Goal: Transaction & Acquisition: Subscribe to service/newsletter

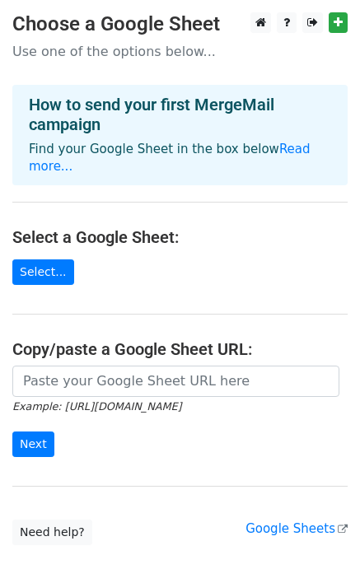
click at [291, 141] on p "Find your Google Sheet in the box below Read more..." at bounding box center [180, 158] width 302 height 35
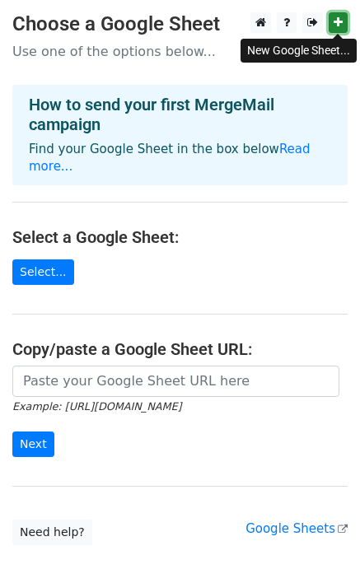
click at [335, 26] on icon at bounding box center [338, 22] width 9 height 12
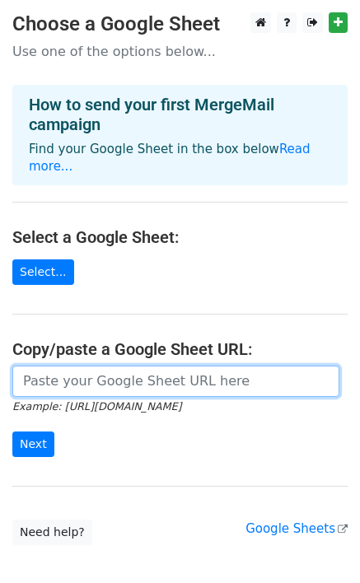
click at [147, 371] on input "url" at bounding box center [175, 381] width 327 height 31
paste input "https://docs.google.com/spreadsheets/d/1uzcMgsPiY_zw0Mv8yuKaWEWbMERR3cD1ZhByGuC…"
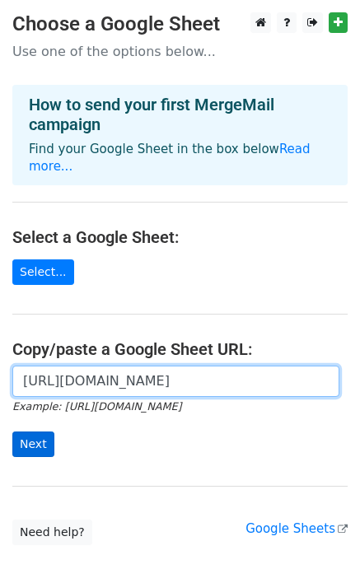
type input "https://docs.google.com/spreadsheets/d/1uzcMgsPiY_zw0Mv8yuKaWEWbMERR3cD1ZhByGuC…"
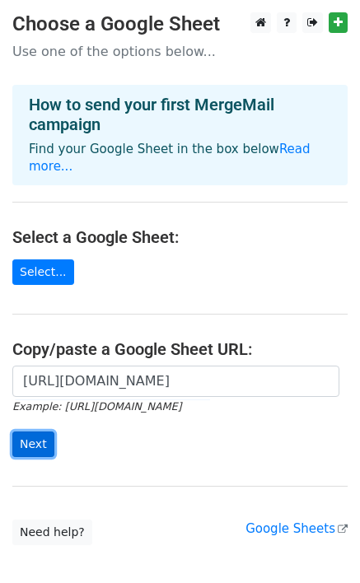
scroll to position [0, 0]
click at [34, 432] on input "Next" at bounding box center [33, 445] width 42 height 26
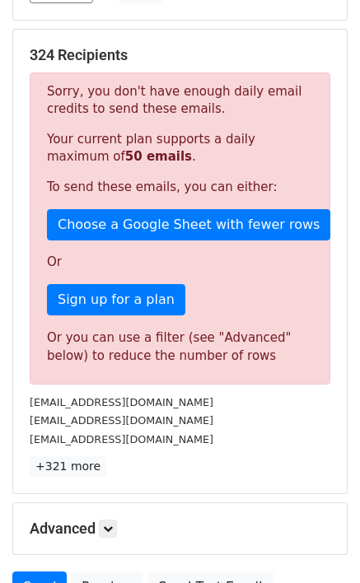
scroll to position [288, 0]
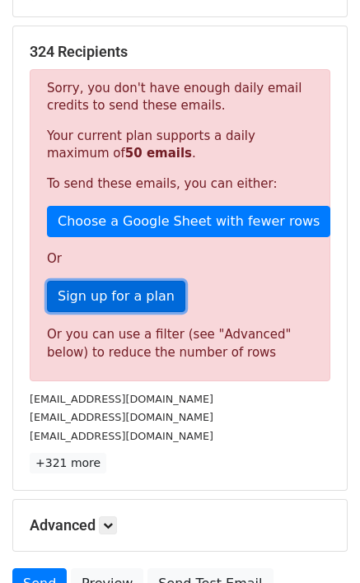
click at [124, 297] on link "Sign up for a plan" at bounding box center [116, 296] width 138 height 31
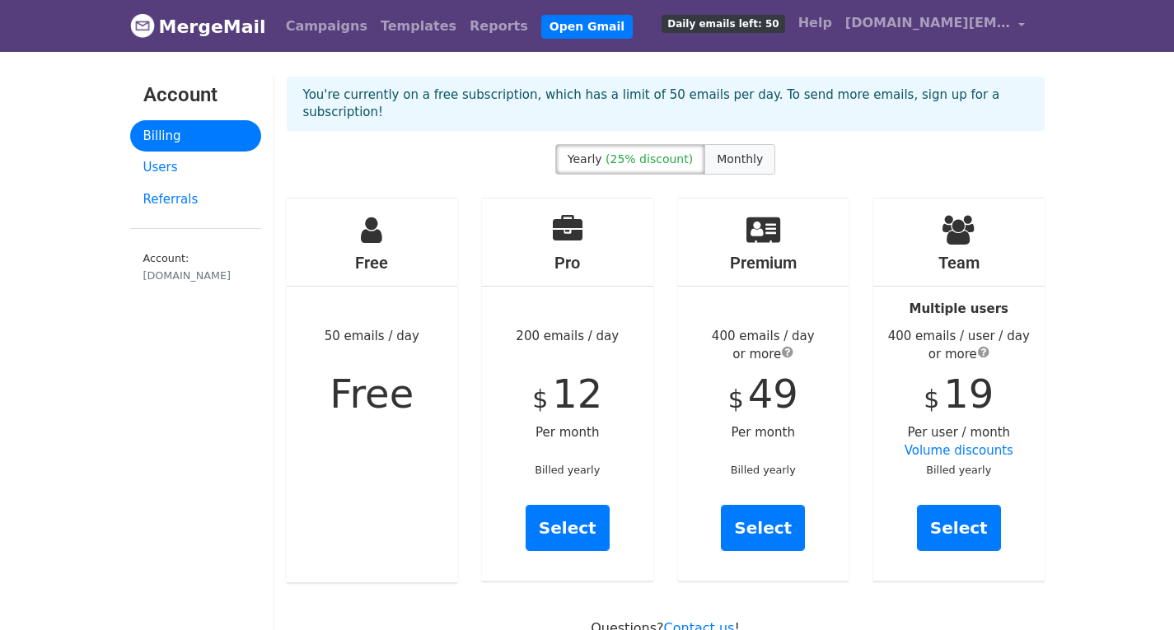
click at [728, 152] on span "Monthly" at bounding box center [740, 158] width 46 height 13
click at [642, 152] on span "(25% discount)" at bounding box center [649, 158] width 87 height 13
